Goal: Information Seeking & Learning: Learn about a topic

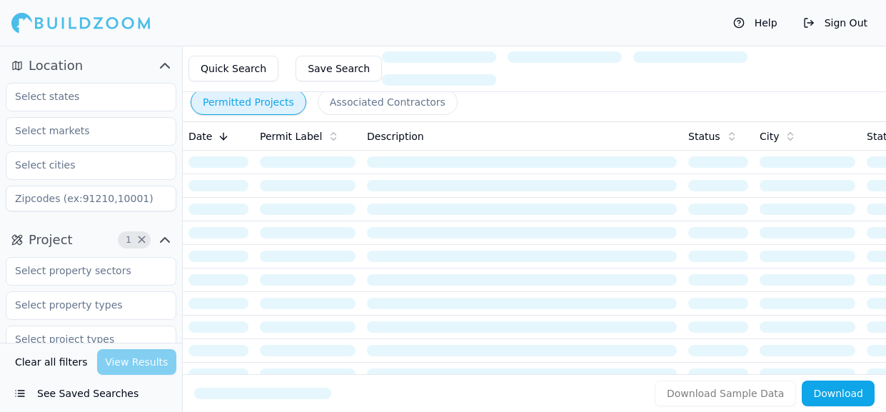
click at [59, 242] on span "Project" at bounding box center [51, 240] width 44 height 20
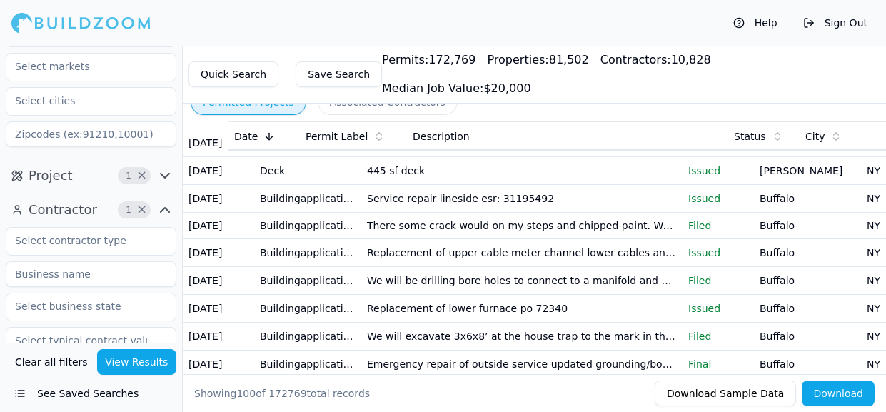
scroll to position [451, 0]
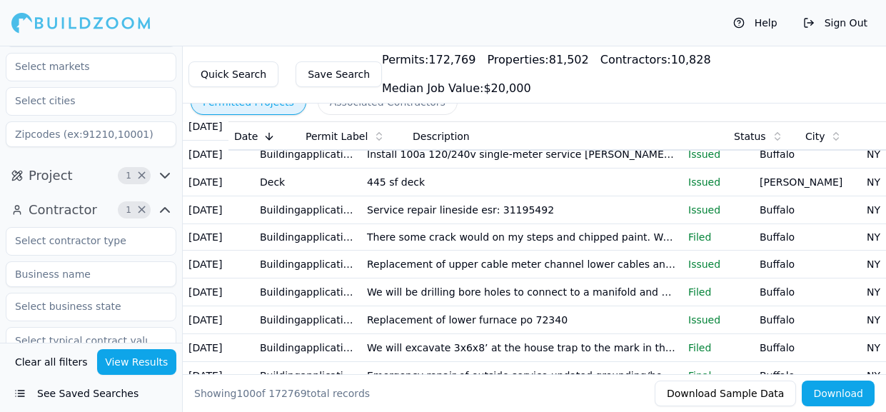
click at [825, 196] on td "Victor" at bounding box center [807, 183] width 107 height 28
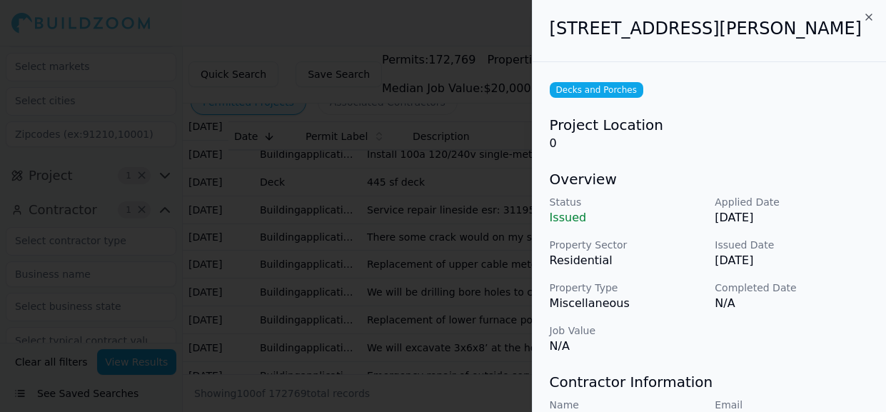
scroll to position [255, 0]
click at [869, 16] on icon "button" at bounding box center [869, 17] width 6 height 6
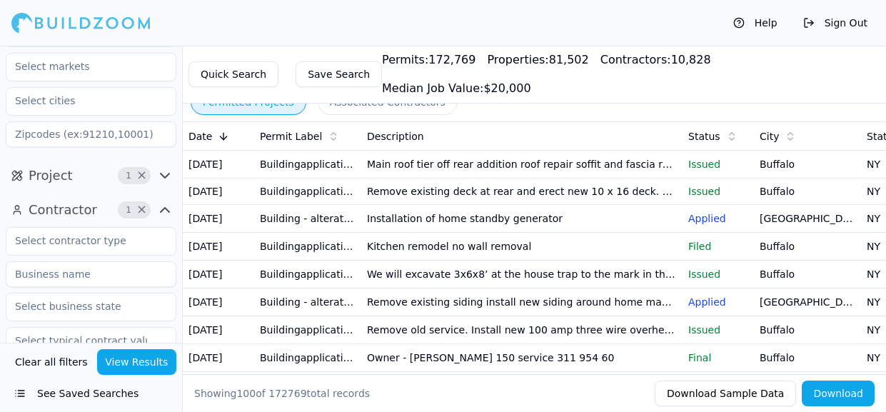
scroll to position [0, 0]
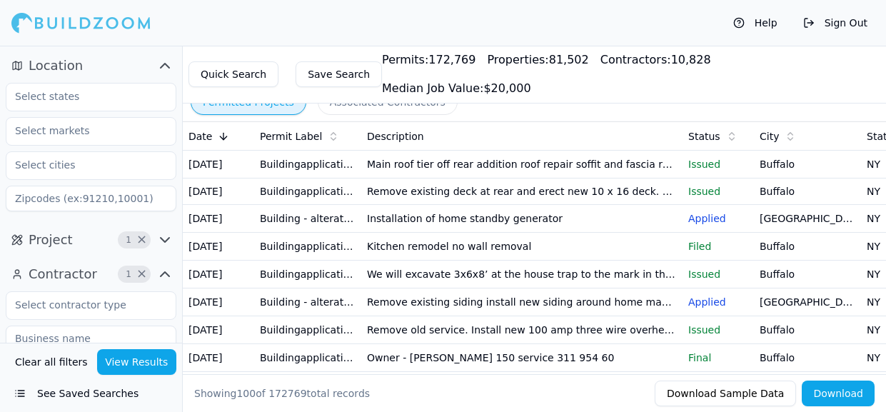
click at [854, 157] on td "Buffalo" at bounding box center [807, 165] width 107 height 28
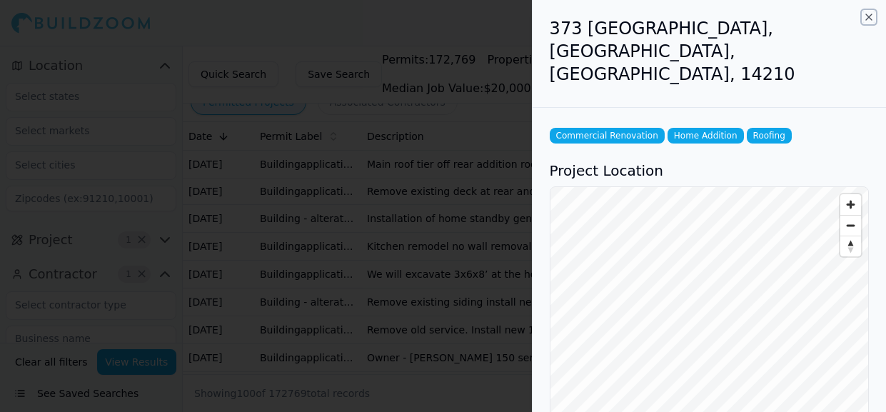
click at [868, 21] on icon "button" at bounding box center [868, 16] width 11 height 11
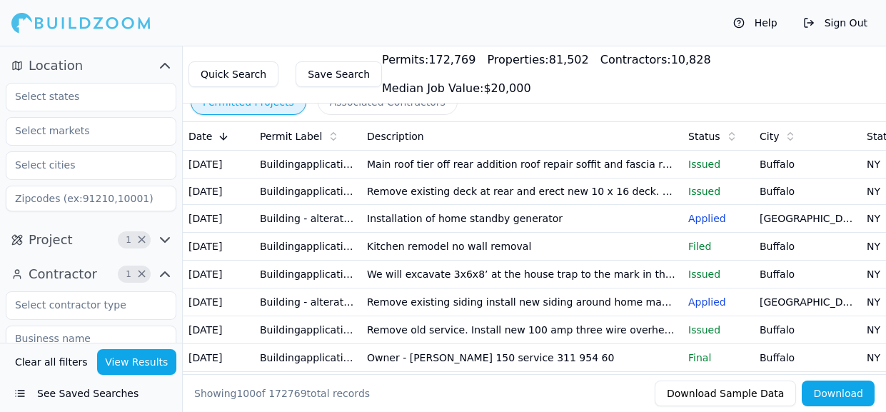
click at [29, 278] on span "Contractor" at bounding box center [63, 274] width 69 height 20
click at [223, 136] on icon at bounding box center [224, 138] width 6 height 4
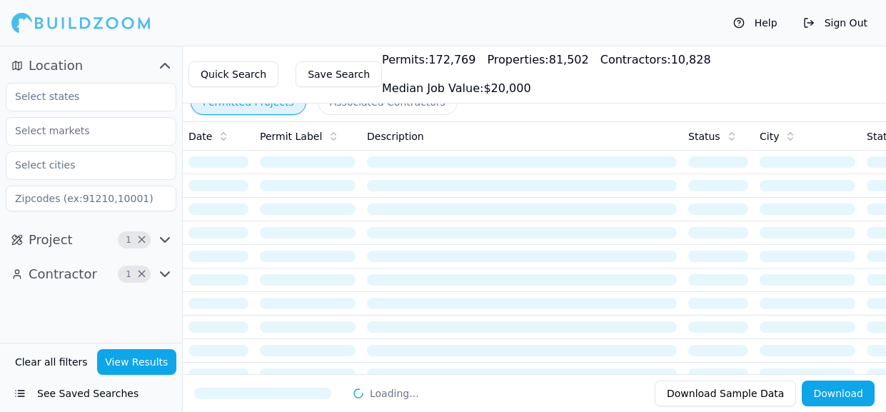
click at [223, 136] on icon at bounding box center [223, 136] width 11 height 11
click at [223, 136] on icon at bounding box center [224, 138] width 6 height 4
click at [223, 136] on icon at bounding box center [223, 136] width 11 height 11
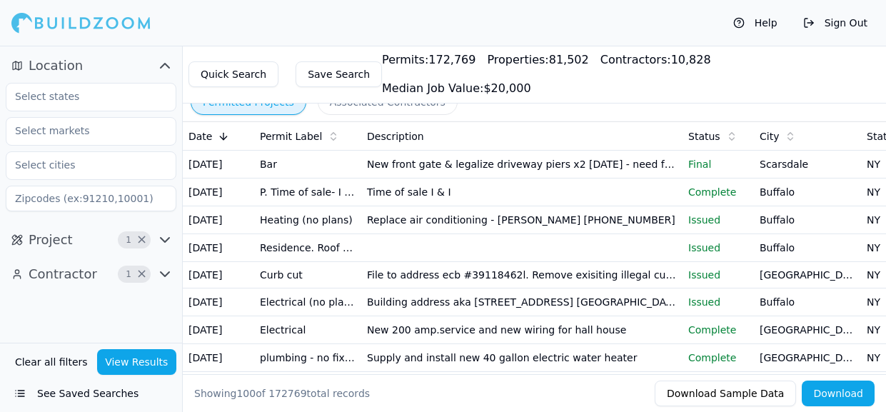
click at [525, 140] on div "Description" at bounding box center [522, 136] width 310 height 14
click at [89, 301] on div "Location Project 1 × Contractor 1 ×" at bounding box center [91, 194] width 182 height 297
click at [124, 363] on button "View Results" at bounding box center [137, 362] width 80 height 26
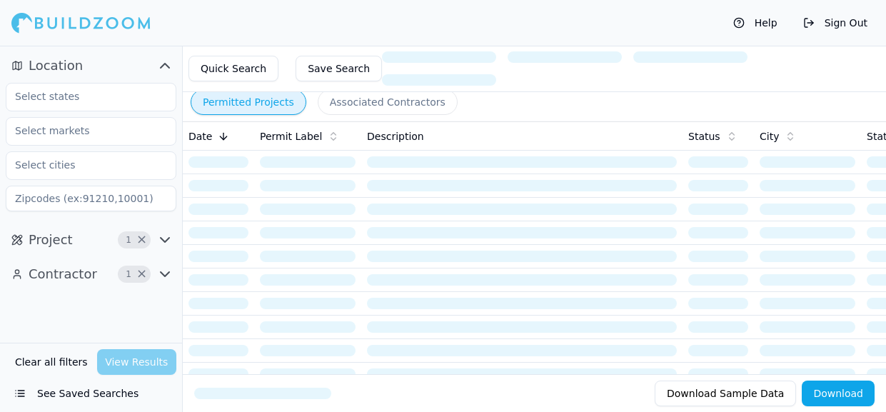
click at [124, 363] on div "Clear all filters View Results" at bounding box center [91, 362] width 171 height 26
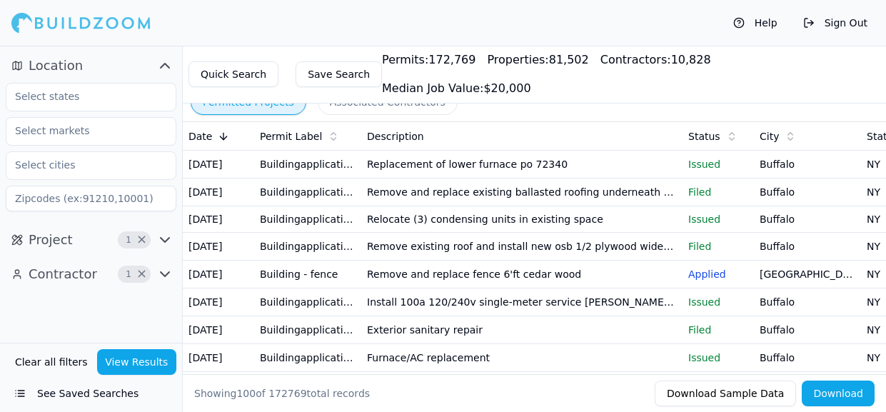
click at [342, 99] on button "Associated Contractors" at bounding box center [388, 102] width 140 height 26
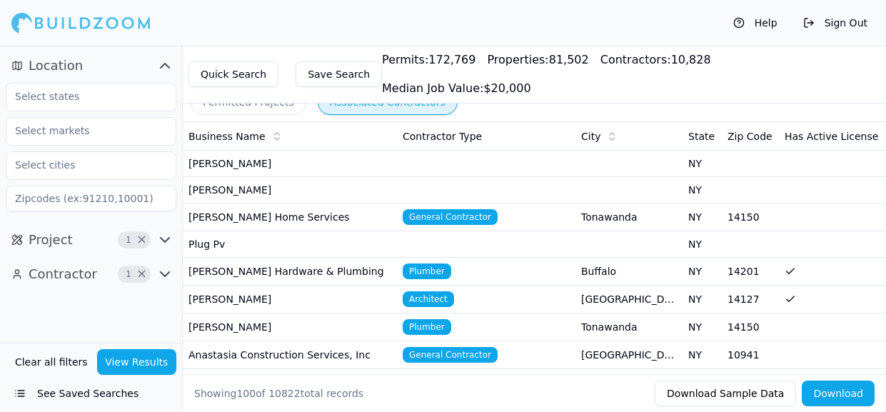
click at [167, 63] on icon "button" at bounding box center [164, 65] width 17 height 17
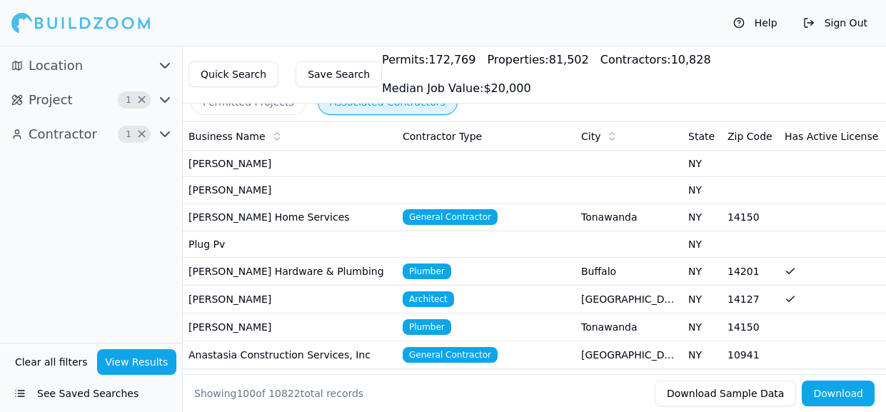
click at [168, 99] on icon "button" at bounding box center [165, 100] width 9 height 4
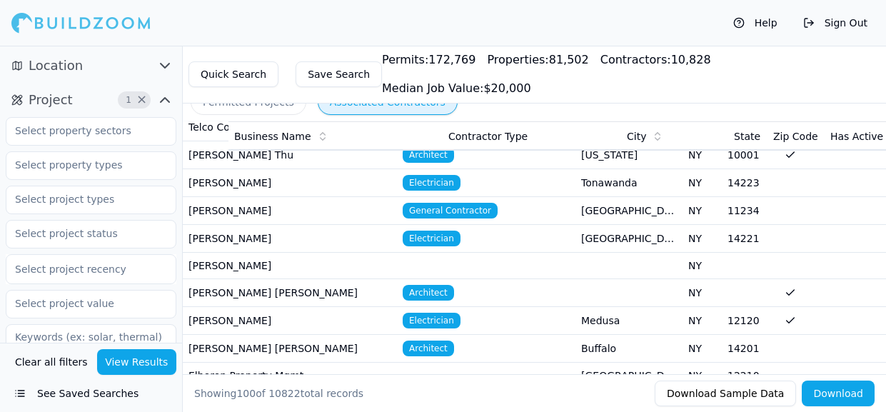
scroll to position [452, 0]
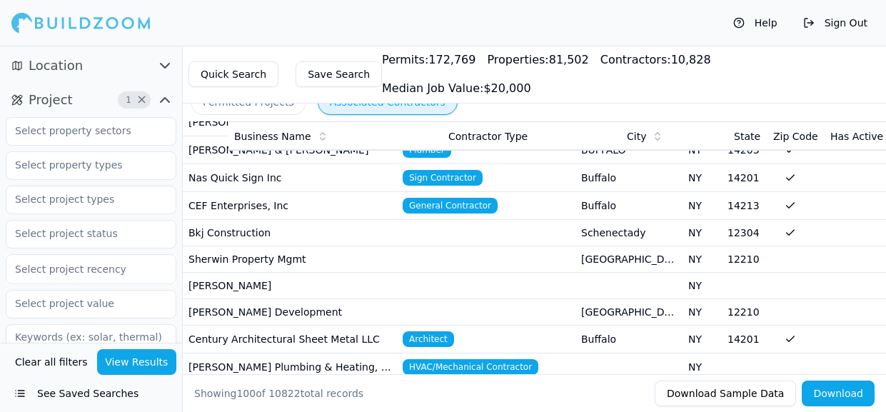
click at [849, 276] on td at bounding box center [832, 286] width 107 height 26
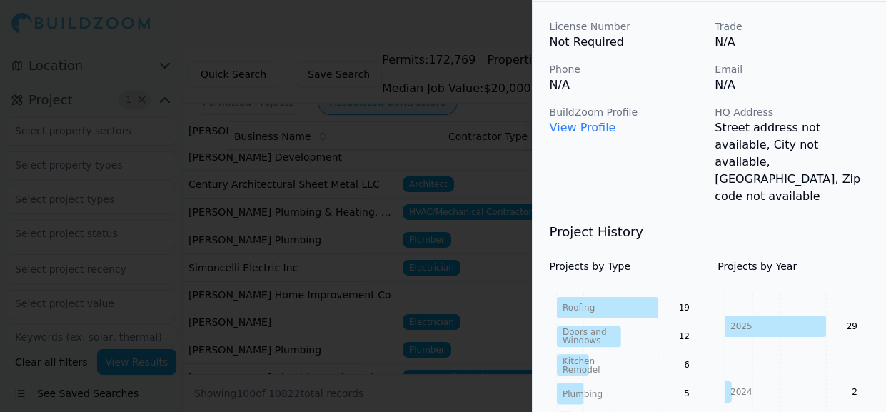
scroll to position [64, 0]
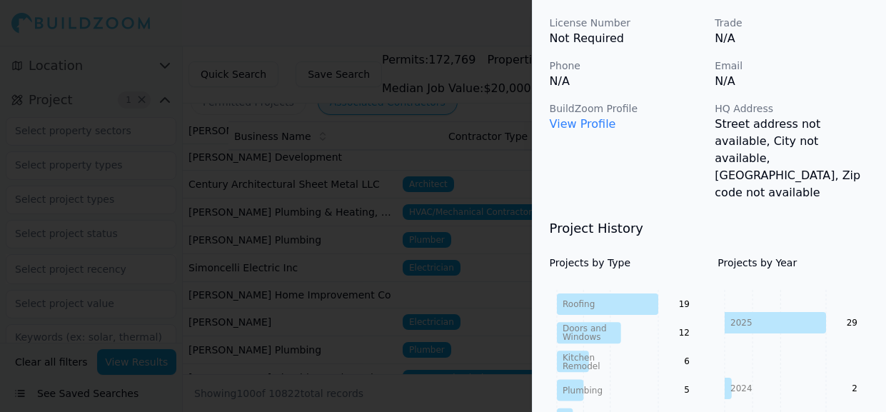
click at [5, 381] on div at bounding box center [443, 206] width 886 height 412
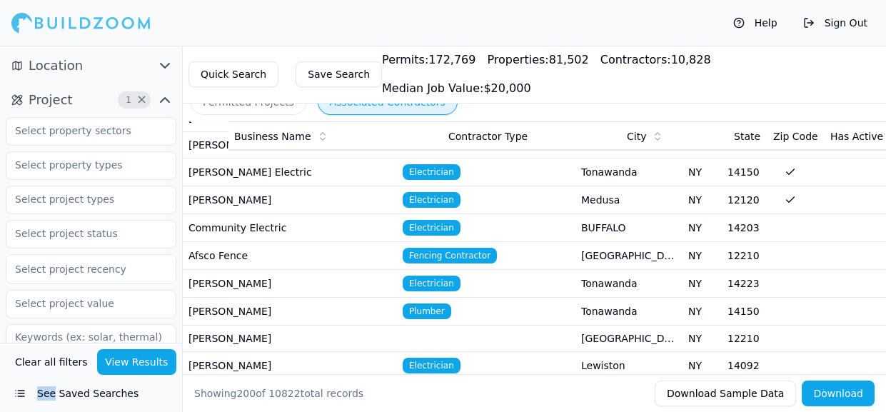
scroll to position [3352, 0]
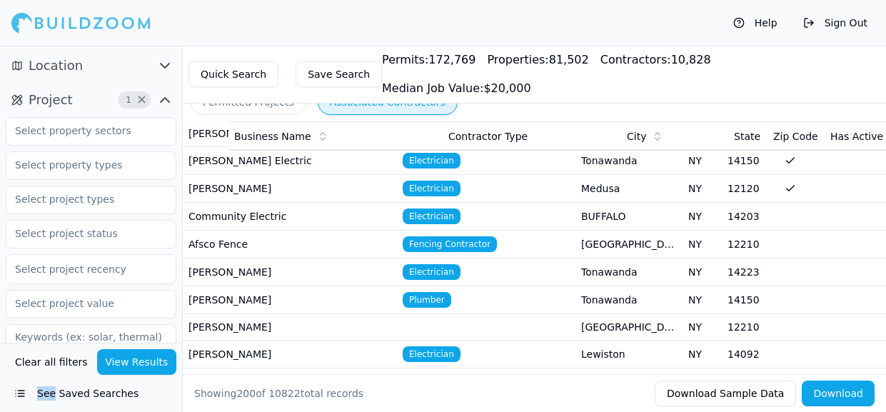
click at [210, 231] on td "Afsco Fence" at bounding box center [290, 245] width 214 height 28
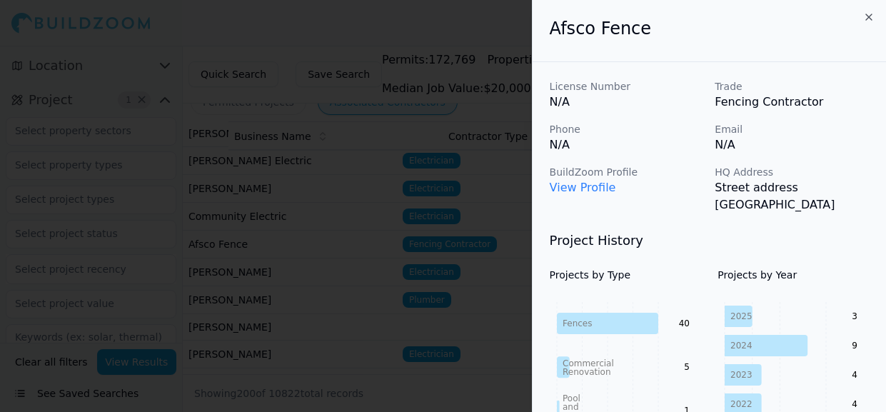
click at [11, 331] on div at bounding box center [443, 206] width 886 height 412
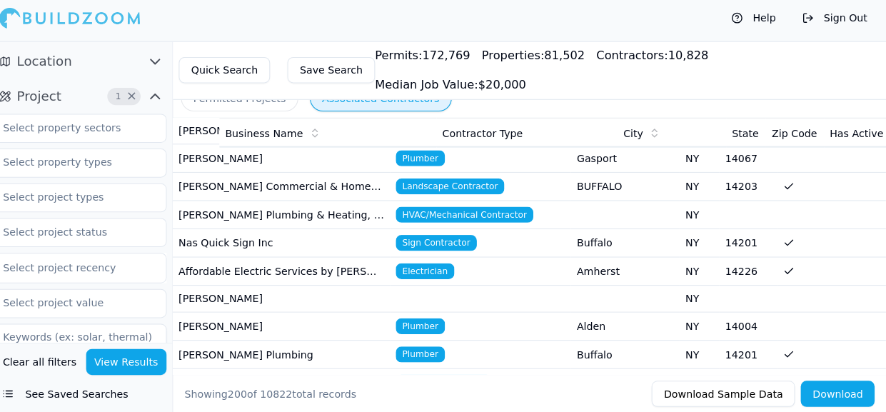
scroll to position [84, 0]
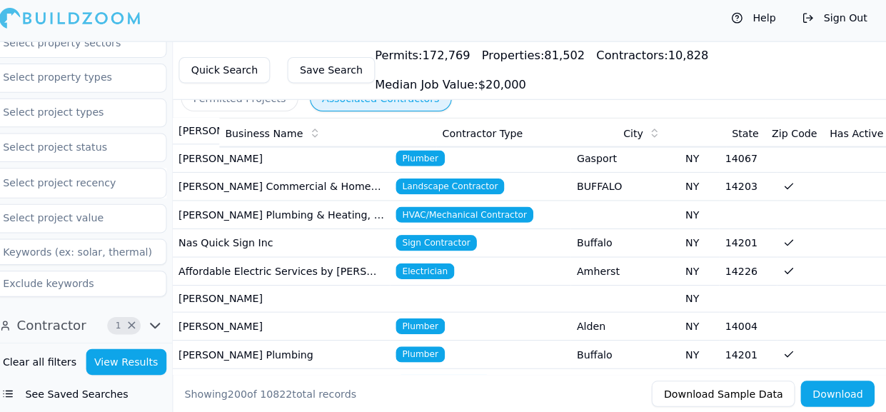
click at [34, 361] on button "Clear all filters" at bounding box center [51, 362] width 80 height 26
click at [122, 368] on button "View Results" at bounding box center [137, 362] width 80 height 26
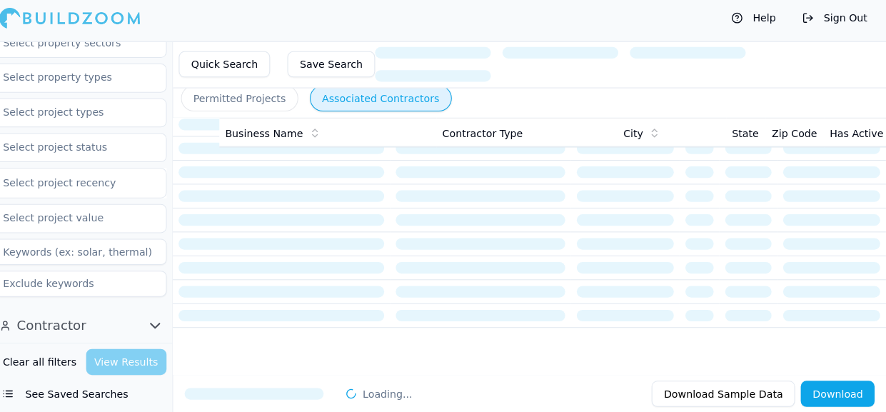
scroll to position [64, 0]
click at [242, 74] on button "Quick Search" at bounding box center [233, 69] width 90 height 26
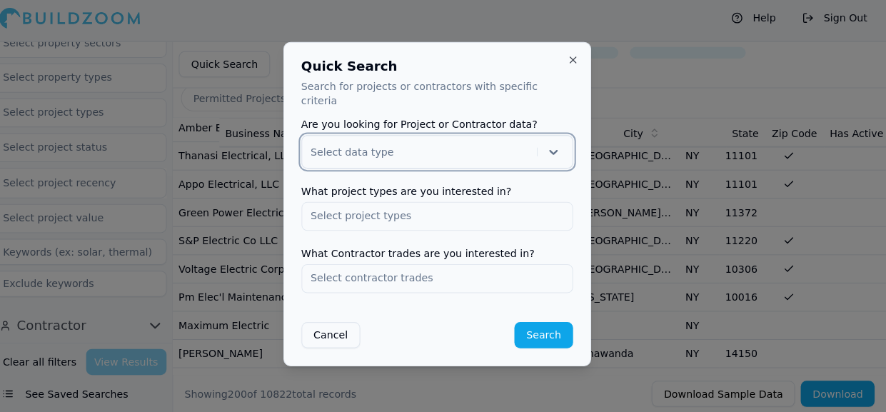
scroll to position [3929, 0]
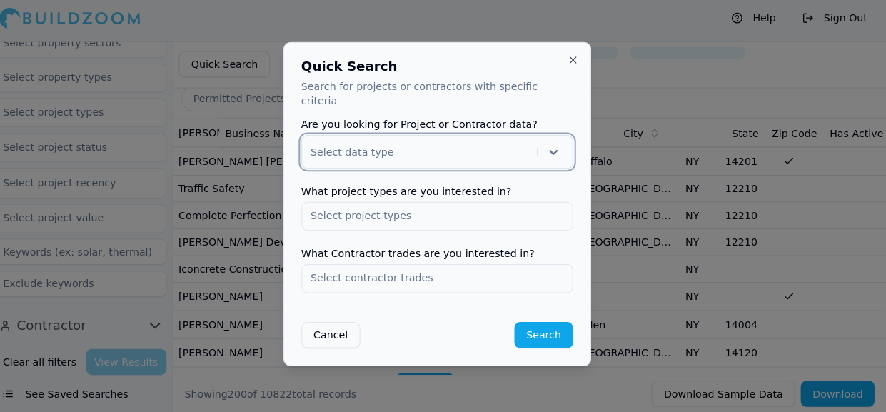
click at [580, 69] on button "Close" at bounding box center [576, 64] width 11 height 11
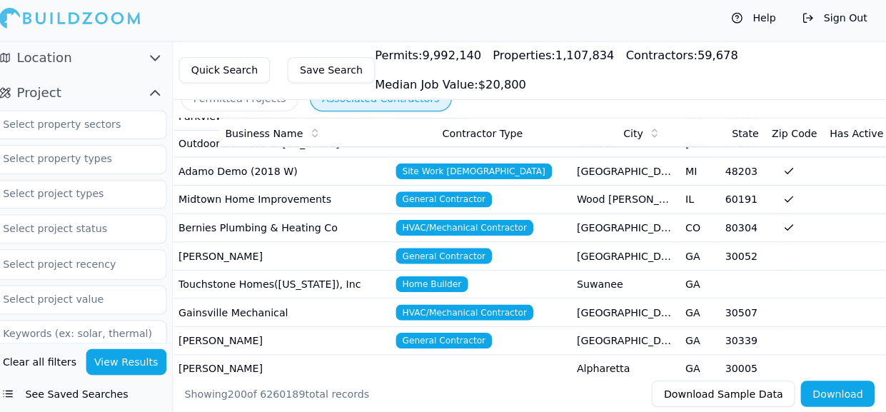
scroll to position [0, 0]
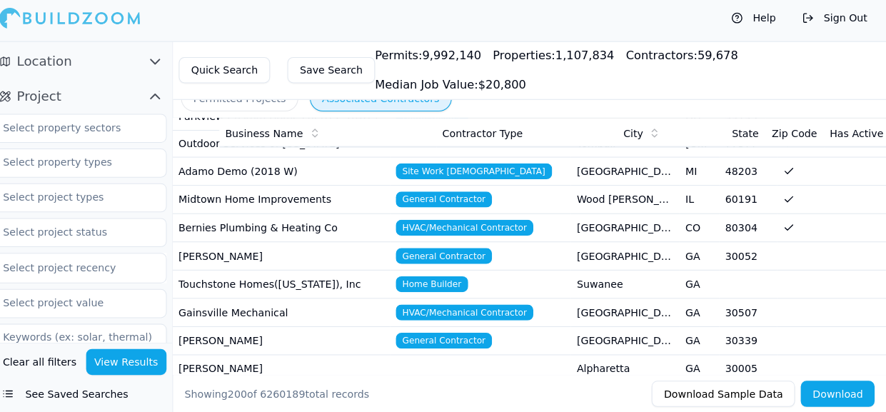
click at [49, 397] on button "See Saved Searches" at bounding box center [91, 394] width 171 height 26
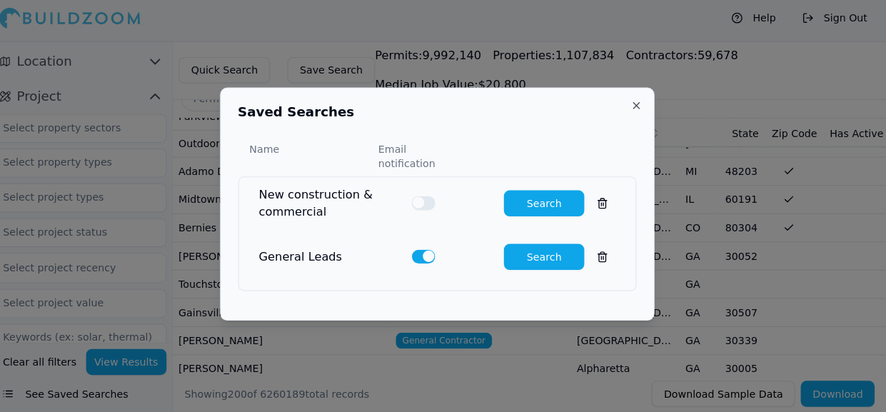
click at [558, 207] on button "Search" at bounding box center [548, 206] width 79 height 26
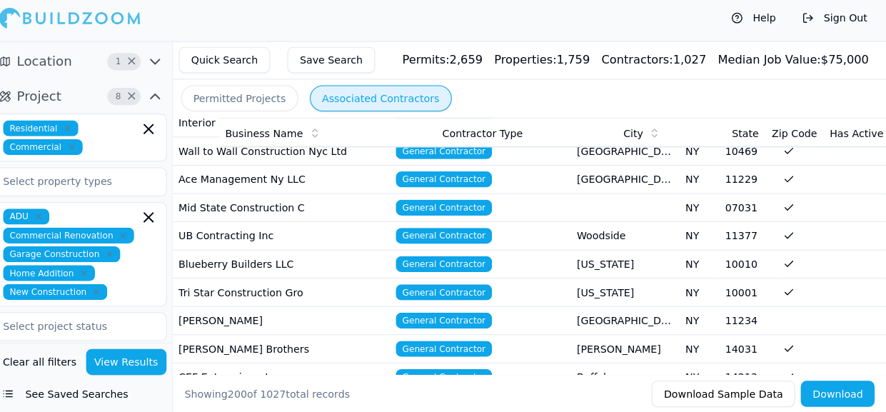
scroll to position [3929, 0]
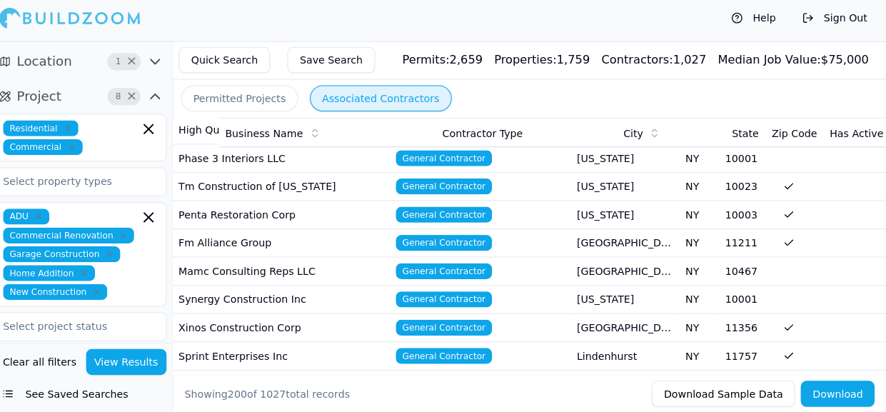
click at [427, 181] on span "General Contractor" at bounding box center [450, 189] width 95 height 16
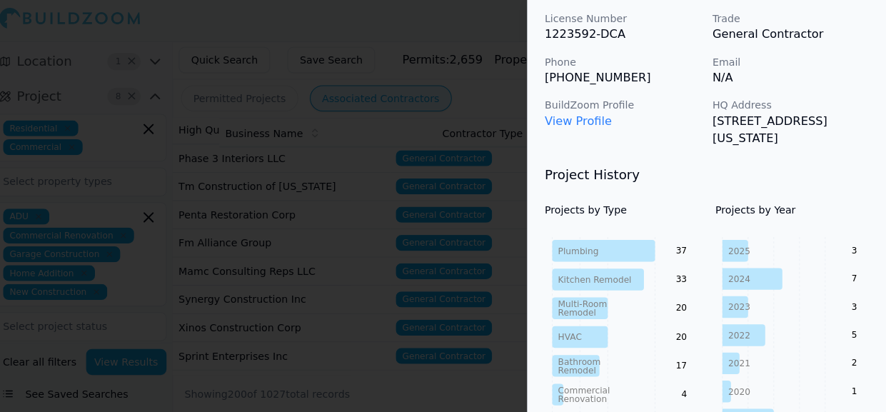
scroll to position [64, 0]
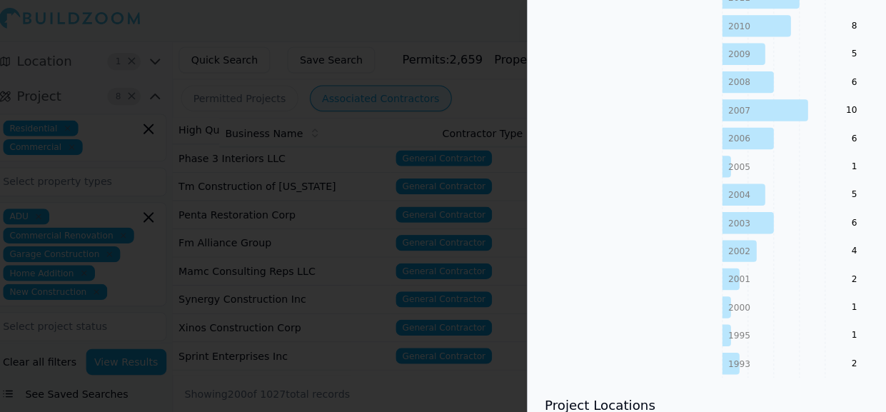
scroll to position [707, 0]
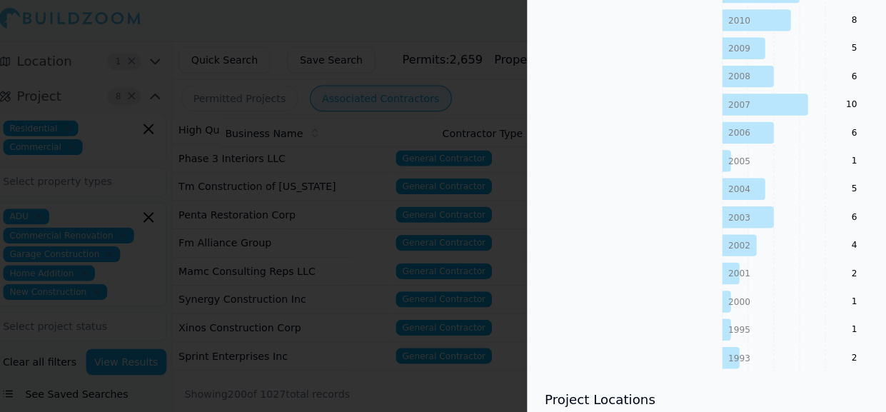
click at [39, 346] on div at bounding box center [443, 206] width 886 height 412
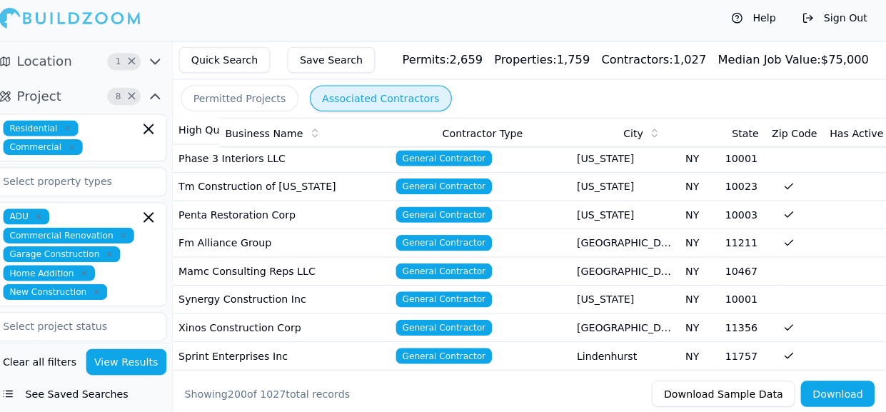
click at [560, 71] on div "Properties: 1,759" at bounding box center [547, 64] width 94 height 17
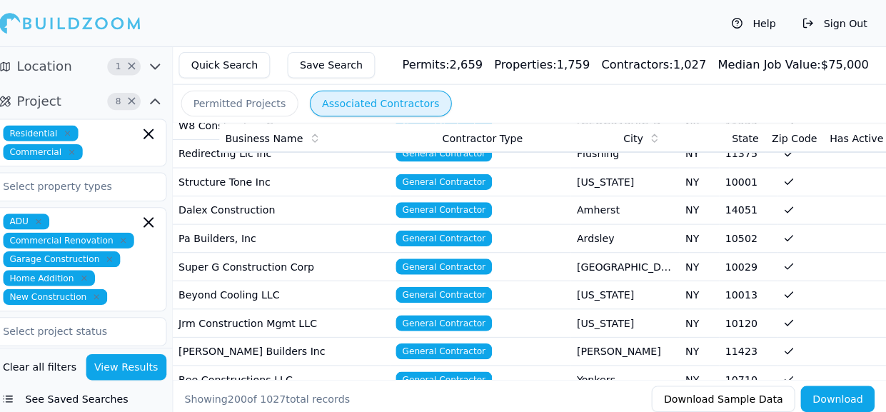
scroll to position [3213, 0]
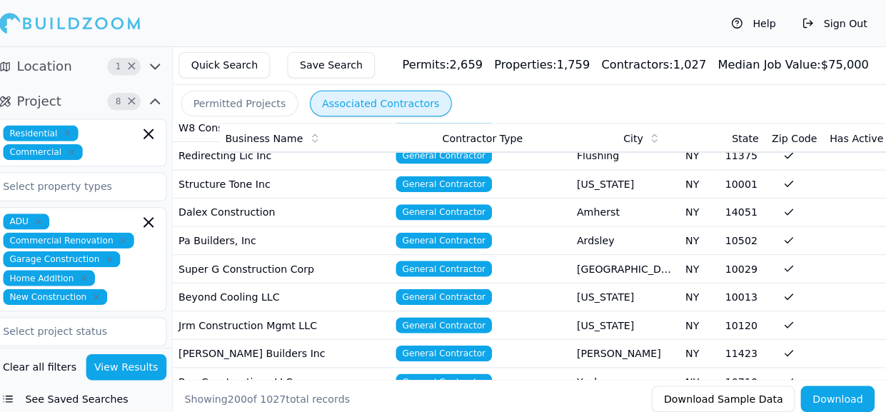
click at [795, 307] on td at bounding box center [832, 321] width 107 height 28
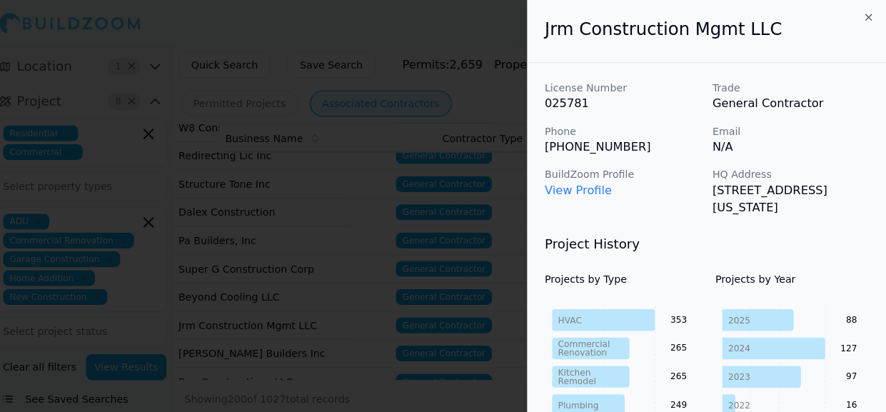
click at [866, 19] on icon "button" at bounding box center [868, 16] width 11 height 11
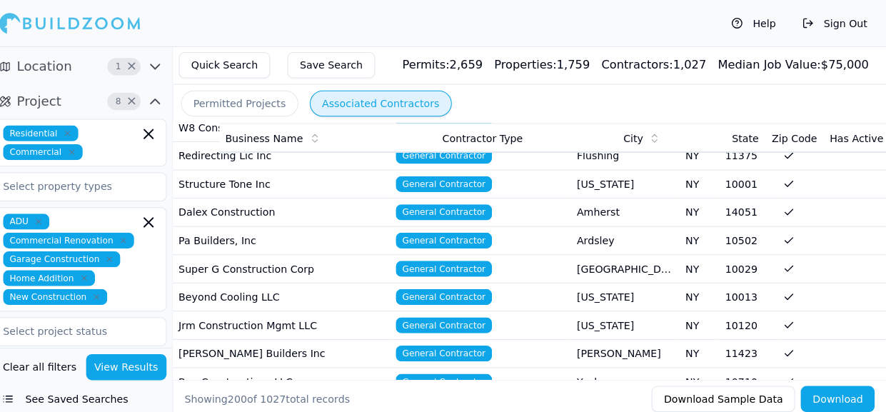
click at [166, 66] on icon "button" at bounding box center [165, 66] width 9 height 4
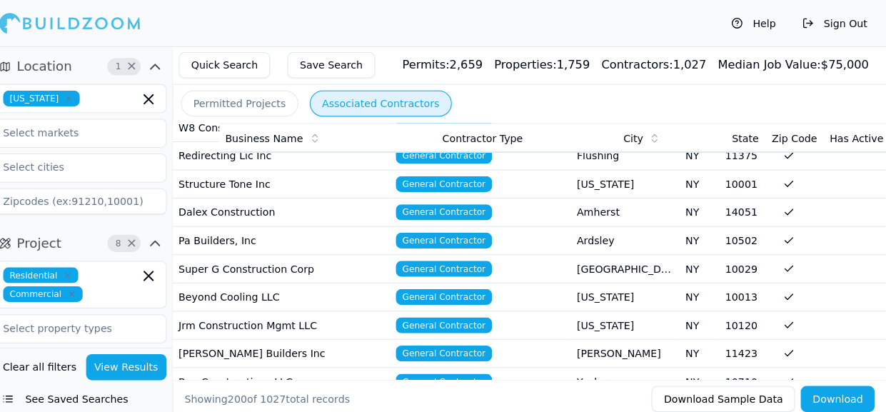
click at [138, 240] on span "×" at bounding box center [141, 239] width 11 height 7
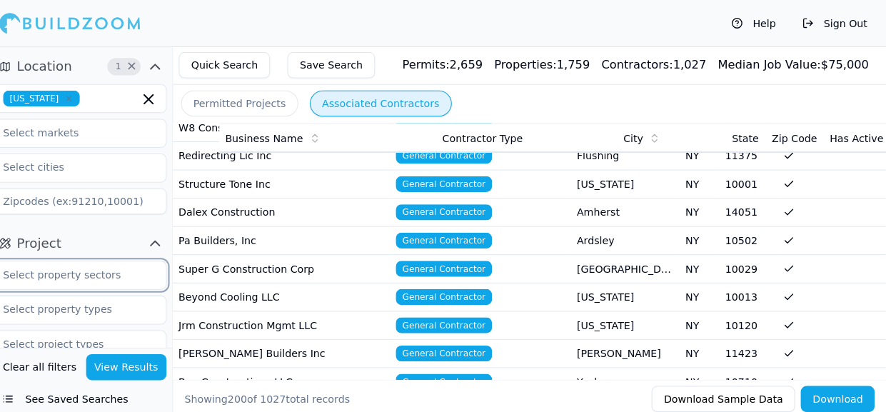
click at [64, 276] on input "text" at bounding box center [81, 271] width 151 height 26
click at [48, 273] on input "text" at bounding box center [81, 271] width 151 height 26
click at [54, 331] on div "Commercial" at bounding box center [91, 326] width 164 height 23
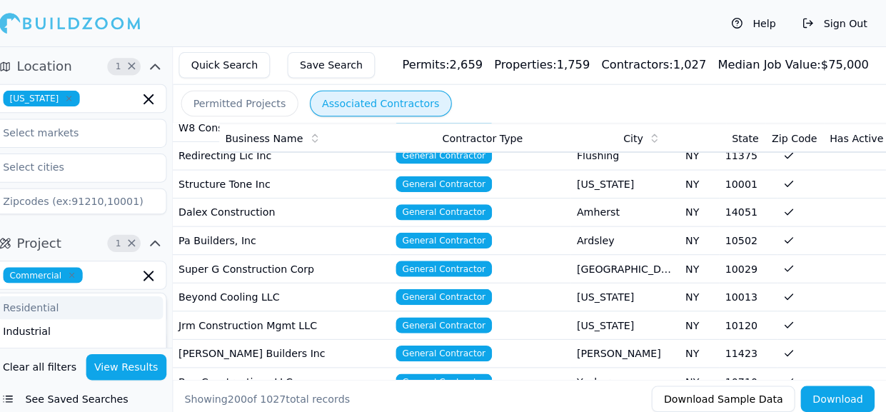
click at [363, 129] on div "Business Name" at bounding box center [335, 136] width 203 height 14
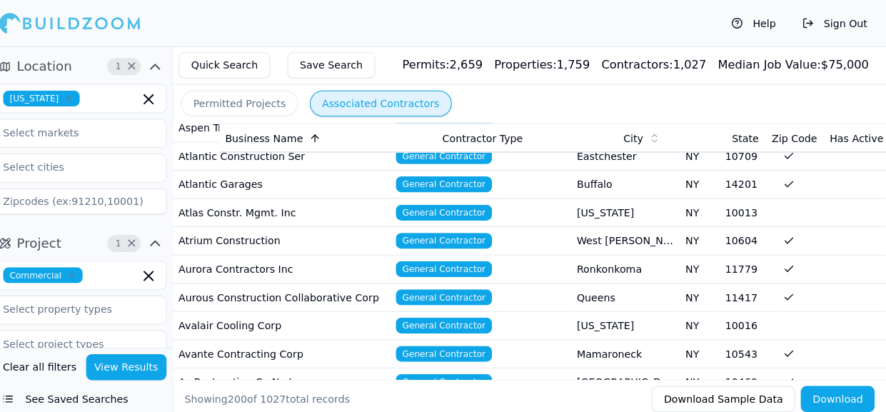
scroll to position [3213, 0]
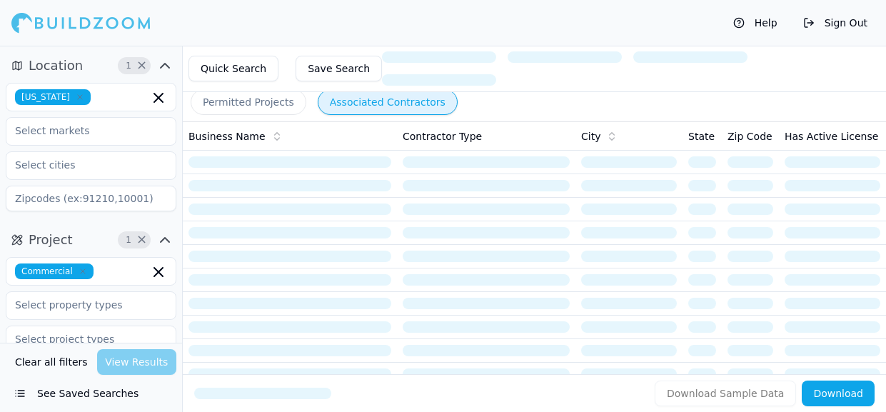
click at [59, 244] on span "Project" at bounding box center [51, 240] width 44 height 20
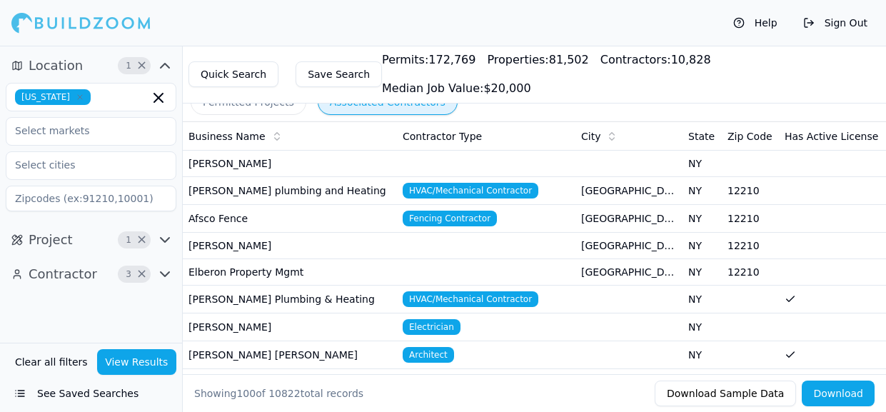
click at [844, 341] on td at bounding box center [832, 355] width 107 height 28
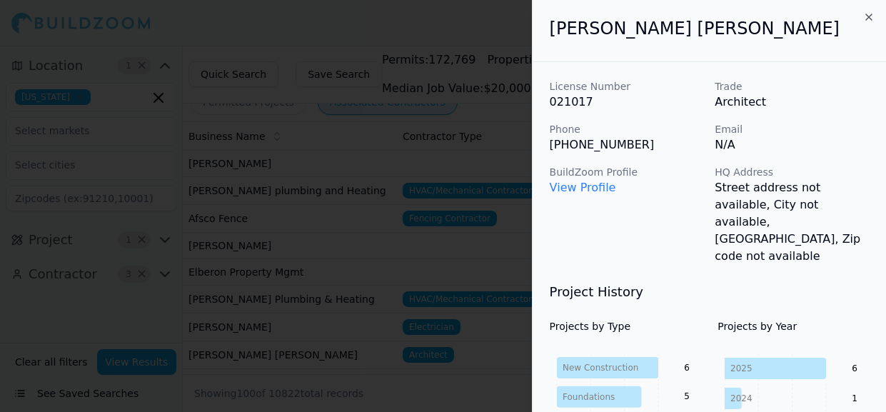
click at [864, 19] on icon "button" at bounding box center [868, 16] width 11 height 11
click at [875, 21] on div "Help Sign Out" at bounding box center [443, 23] width 886 height 46
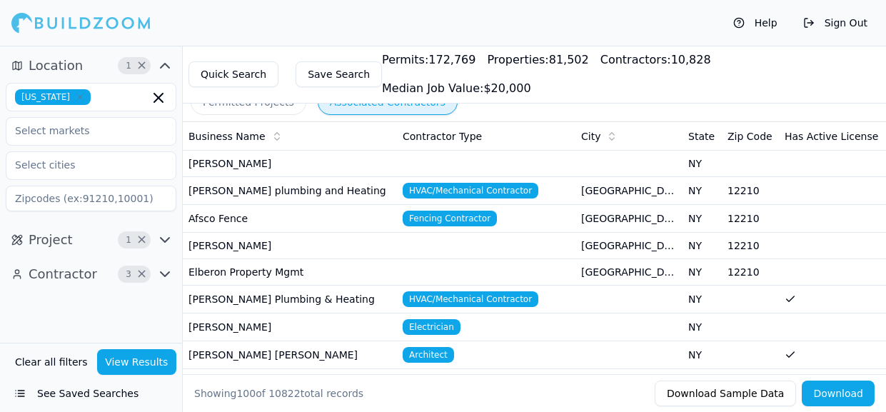
click at [858, 341] on td at bounding box center [832, 355] width 107 height 28
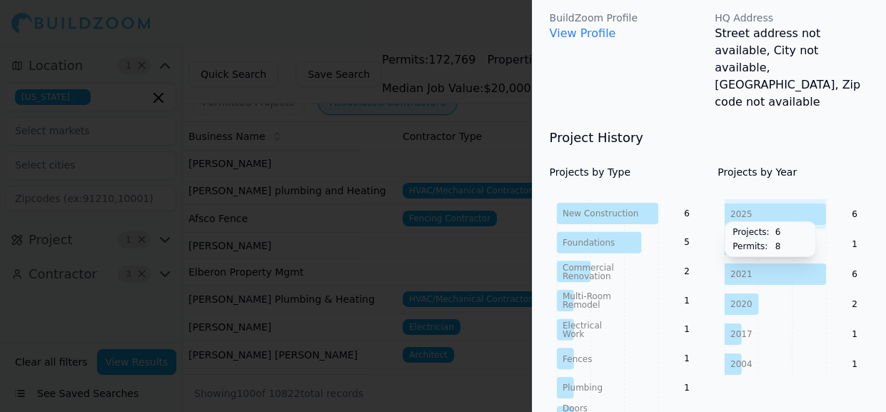
scroll to position [159, 0]
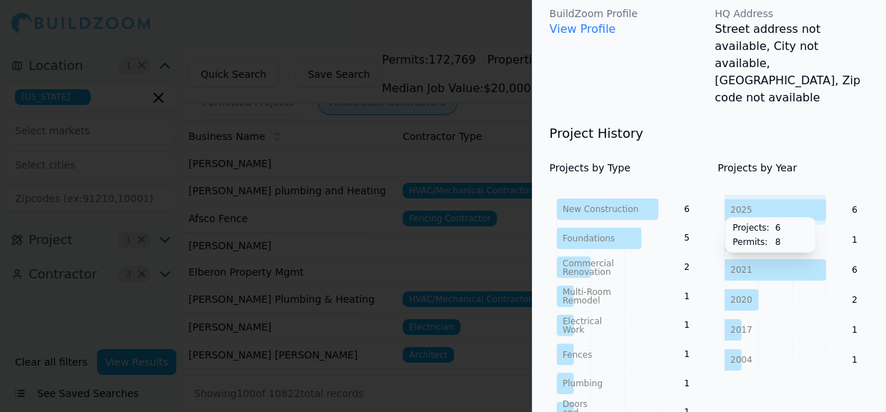
click at [865, 19] on p "HQ Address" at bounding box center [792, 13] width 154 height 14
click at [488, 263] on div at bounding box center [443, 206] width 886 height 412
click at [510, 230] on td "Fencing Contractor" at bounding box center [486, 219] width 179 height 28
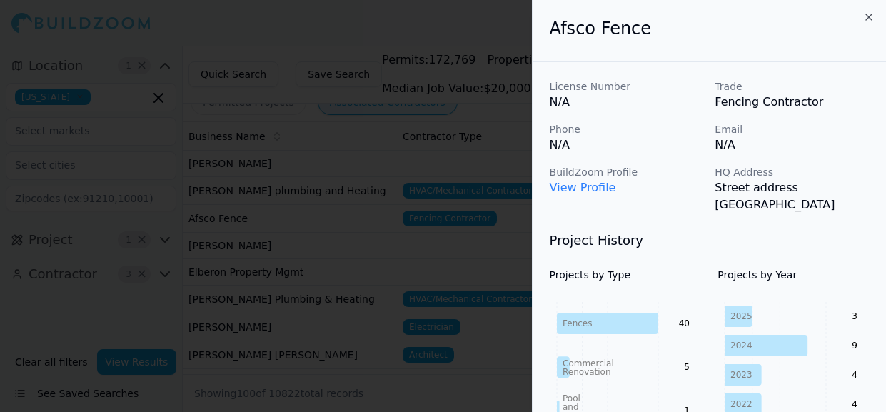
click at [64, 306] on div at bounding box center [443, 206] width 886 height 412
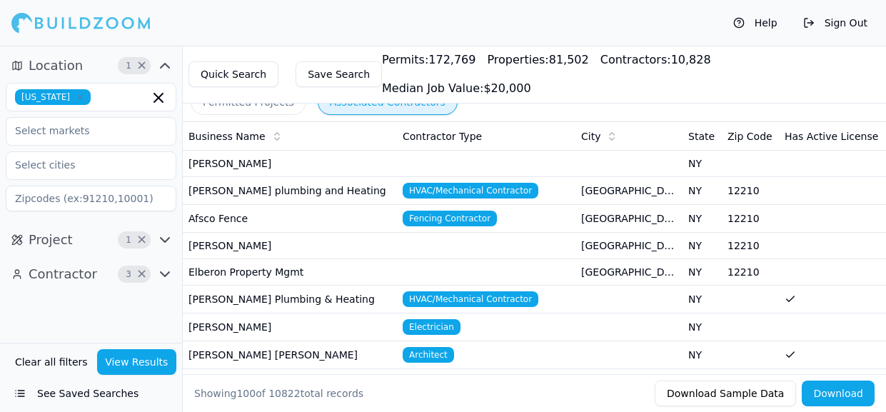
click at [166, 66] on icon "button" at bounding box center [164, 65] width 17 height 17
click at [166, 66] on icon "button" at bounding box center [165, 66] width 9 height 4
click at [163, 276] on icon "button" at bounding box center [164, 274] width 17 height 17
click at [163, 241] on icon "button" at bounding box center [164, 239] width 17 height 17
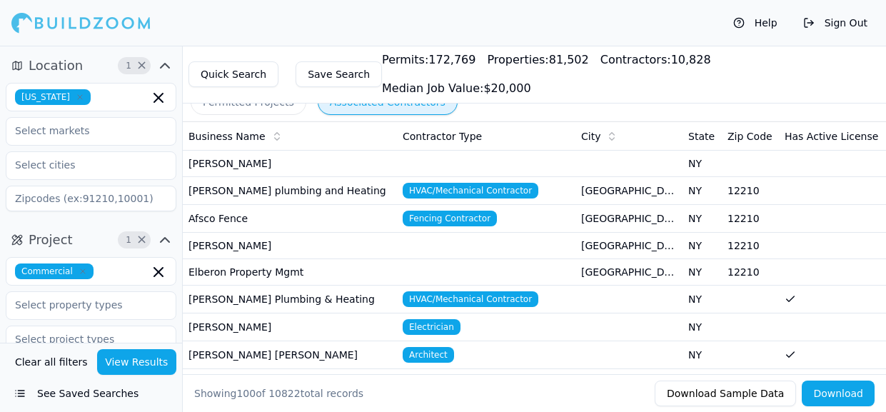
click at [163, 241] on icon "button" at bounding box center [164, 239] width 17 height 17
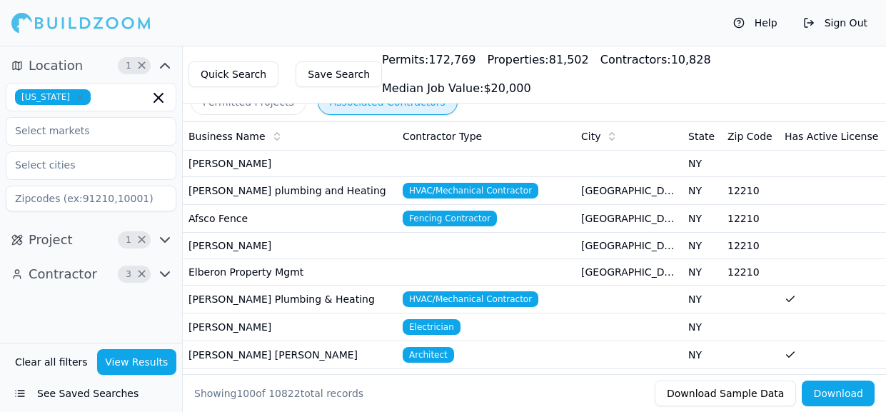
click at [327, 100] on button "Associated Contractors" at bounding box center [388, 102] width 140 height 26
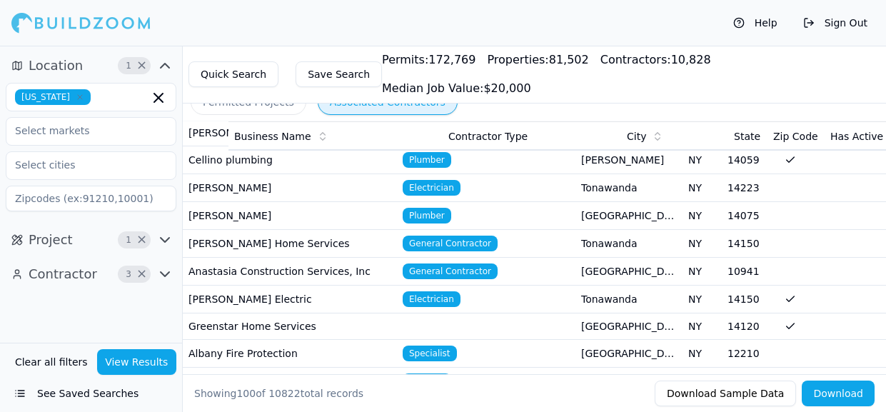
scroll to position [345, 0]
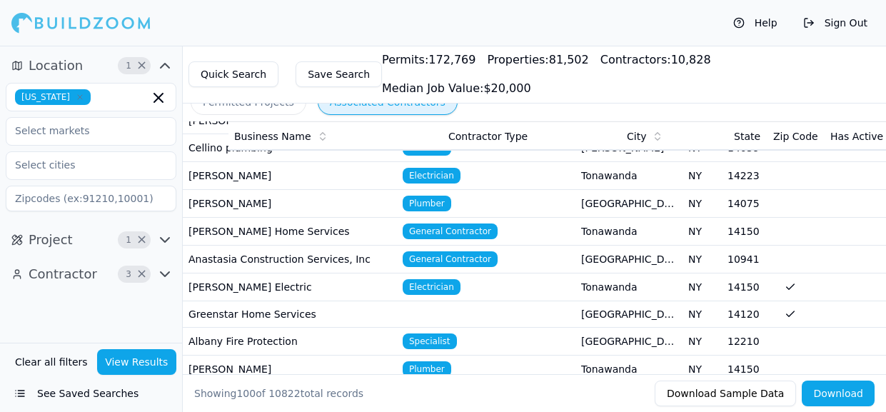
click at [861, 328] on td at bounding box center [832, 342] width 107 height 28
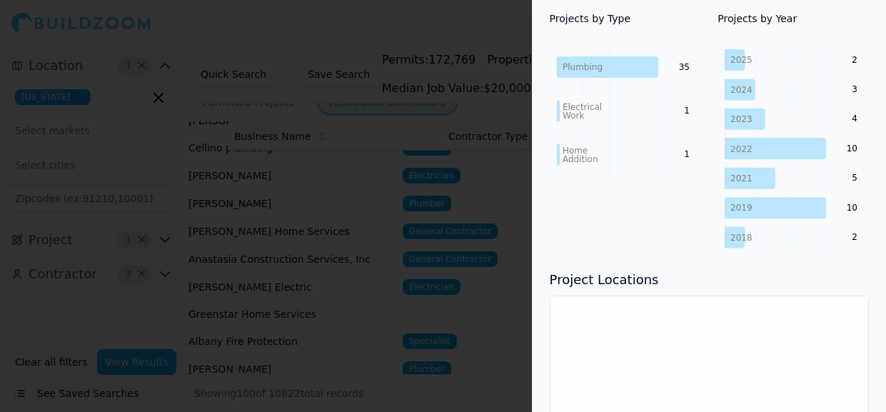
scroll to position [257, 0]
click at [510, 323] on div at bounding box center [443, 206] width 886 height 412
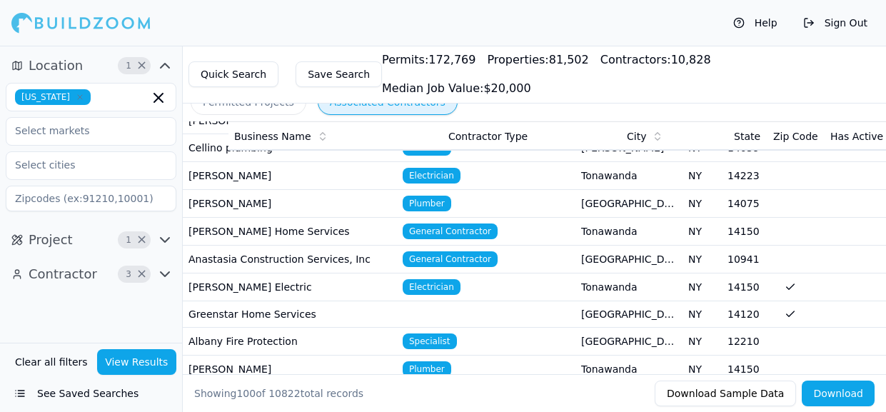
click at [164, 275] on icon "button" at bounding box center [165, 274] width 9 height 4
click at [164, 275] on icon "button" at bounding box center [164, 274] width 17 height 17
click at [164, 275] on icon "button" at bounding box center [165, 274] width 9 height 4
click at [164, 275] on icon "button" at bounding box center [164, 274] width 17 height 17
click at [6, 263] on button "Contractor 3 ×" at bounding box center [91, 274] width 171 height 23
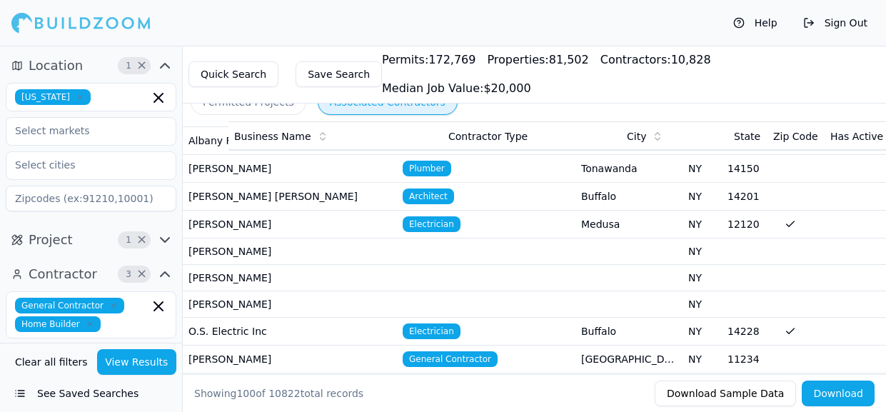
scroll to position [545, 0]
click at [840, 311] on td at bounding box center [832, 304] width 107 height 26
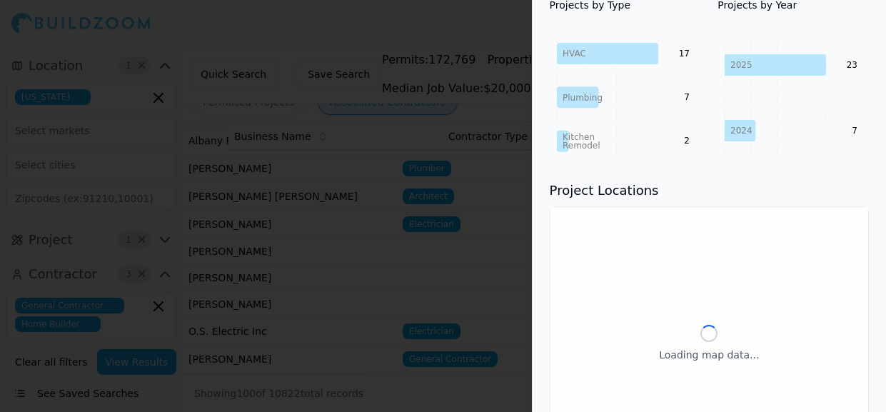
scroll to position [323, 0]
click at [499, 253] on div at bounding box center [443, 206] width 886 height 412
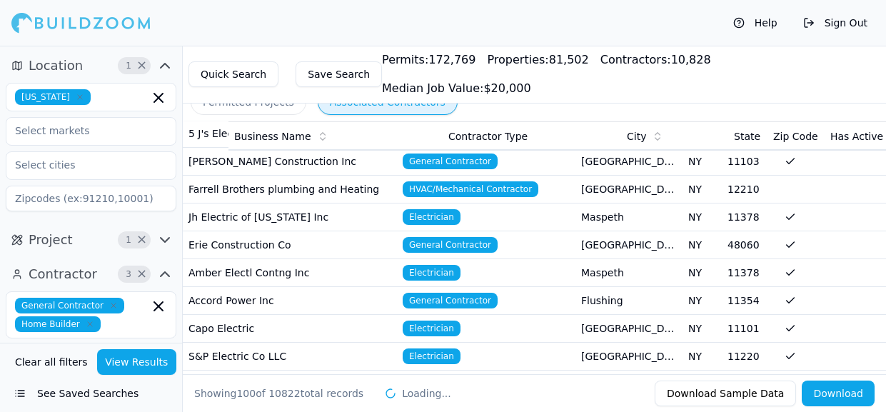
scroll to position [2600, 0]
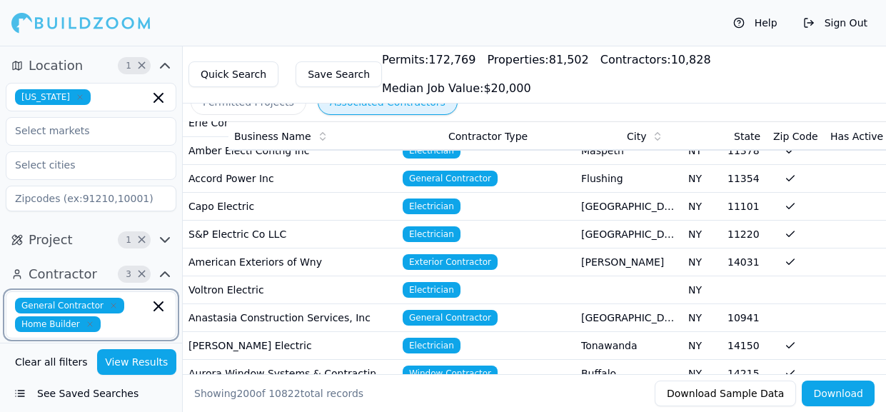
click at [159, 306] on icon "button" at bounding box center [158, 306] width 9 height 9
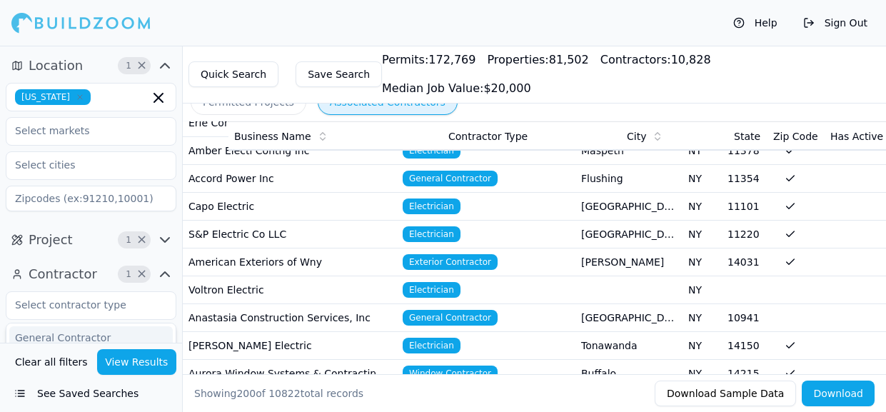
click at [34, 246] on span "Project" at bounding box center [51, 240] width 44 height 20
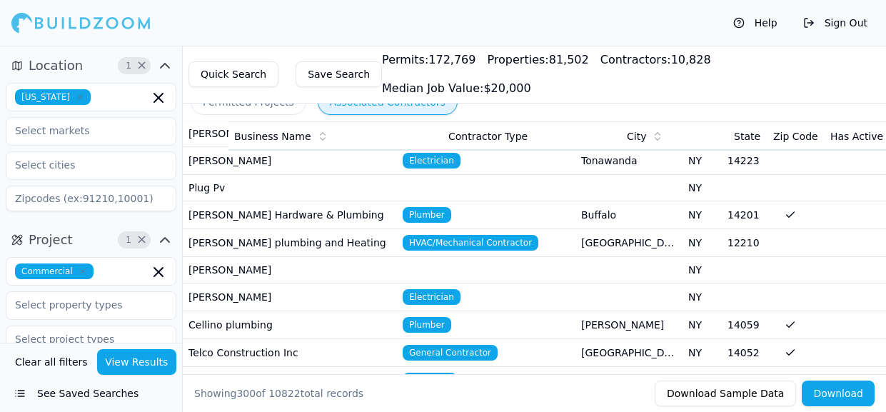
scroll to position [5873, 0]
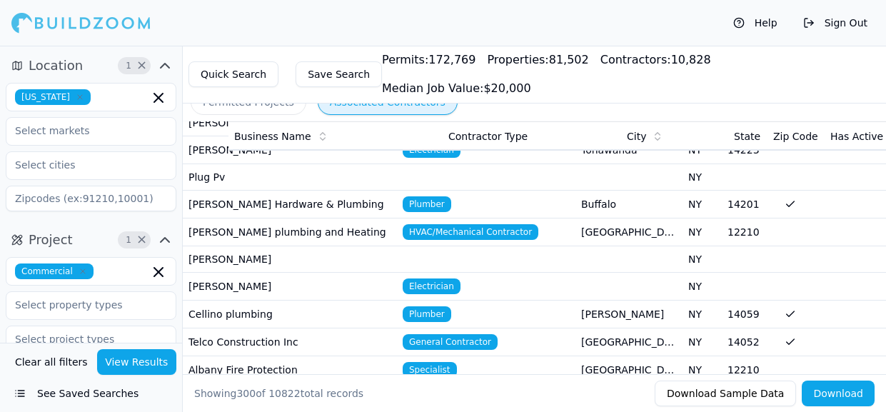
click at [837, 356] on td at bounding box center [832, 370] width 107 height 28
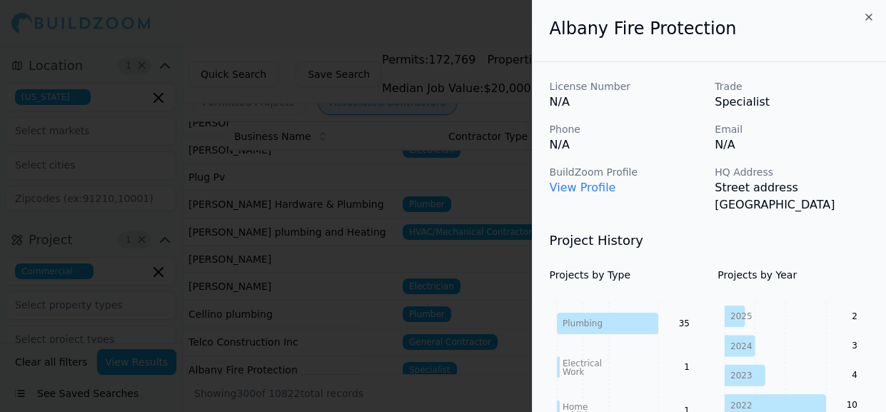
click at [844, 317] on icon "2025 2024 2023 2022 2021 2019 2018 2 3 4 10 5 10 2" at bounding box center [793, 405] width 151 height 207
click at [493, 346] on div at bounding box center [443, 206] width 886 height 412
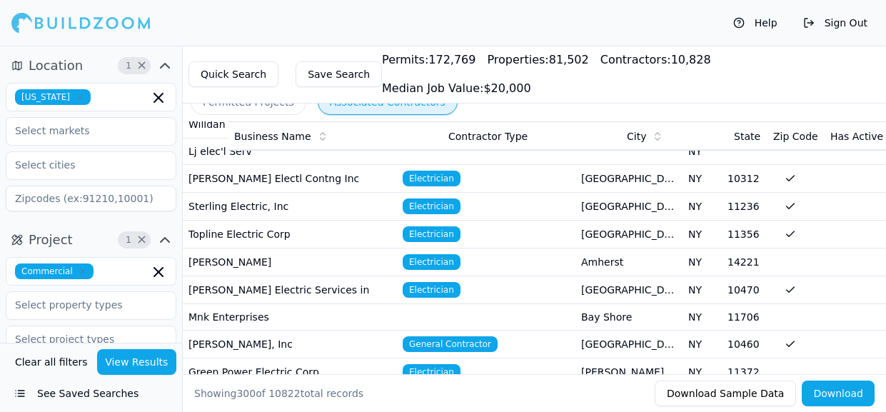
scroll to position [4555, 0]
